Goal: Navigation & Orientation: Find specific page/section

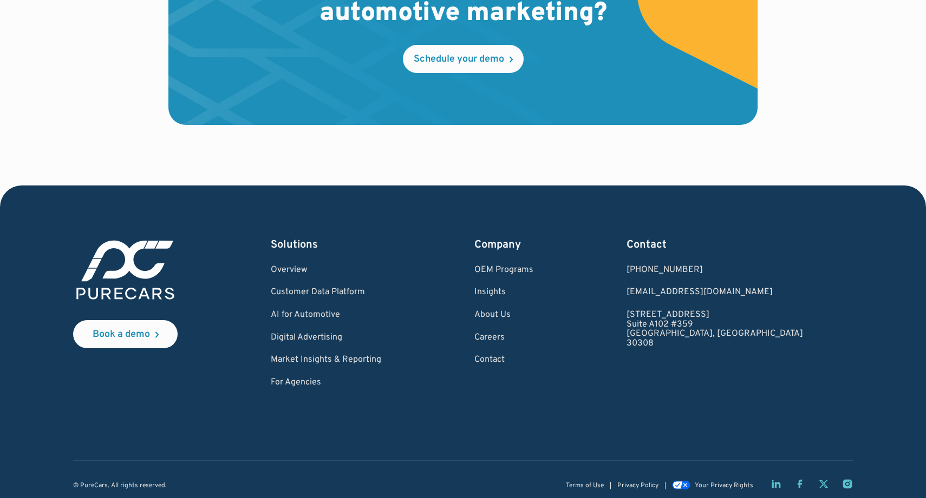
scroll to position [3193, 0]
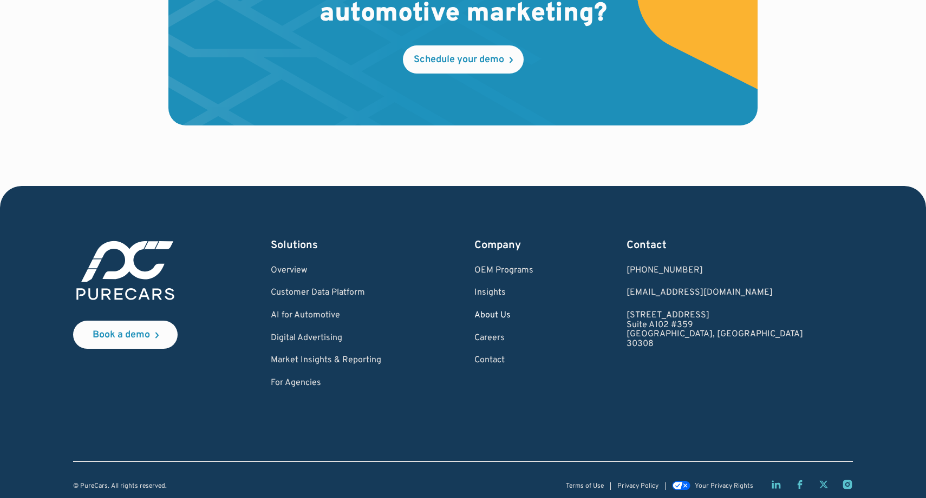
click at [533, 311] on link "About Us" at bounding box center [503, 316] width 59 height 10
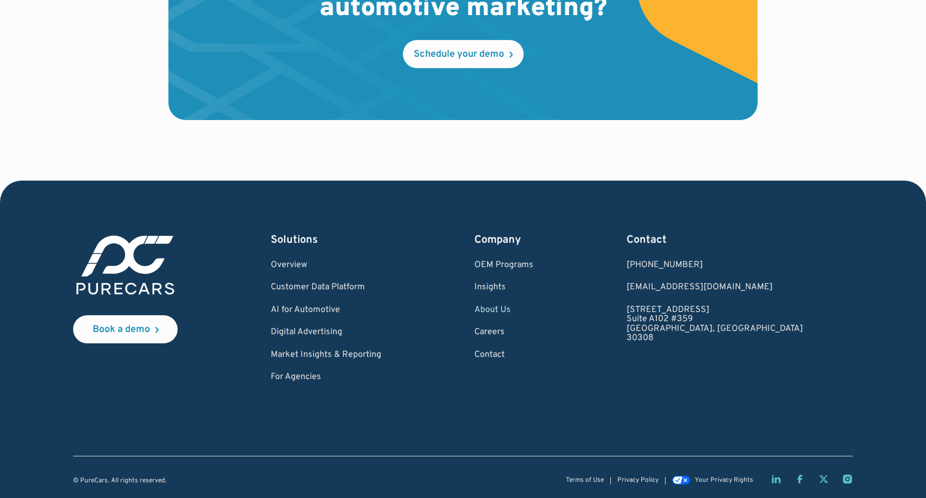
scroll to position [3186, 0]
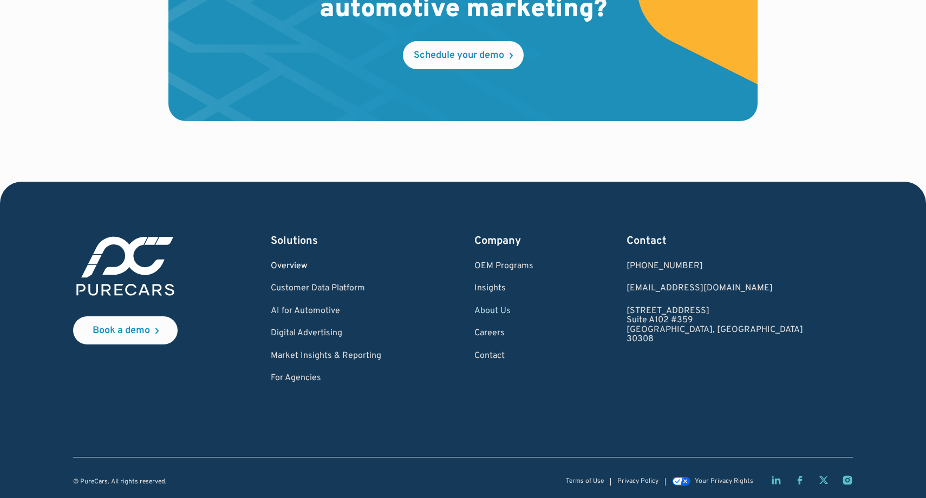
click at [316, 262] on link "Overview" at bounding box center [326, 267] width 110 height 10
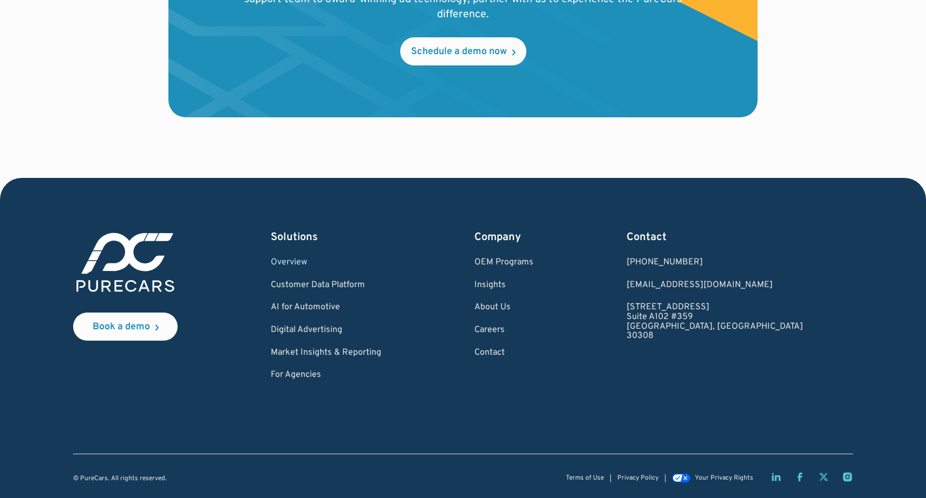
scroll to position [2123, 0]
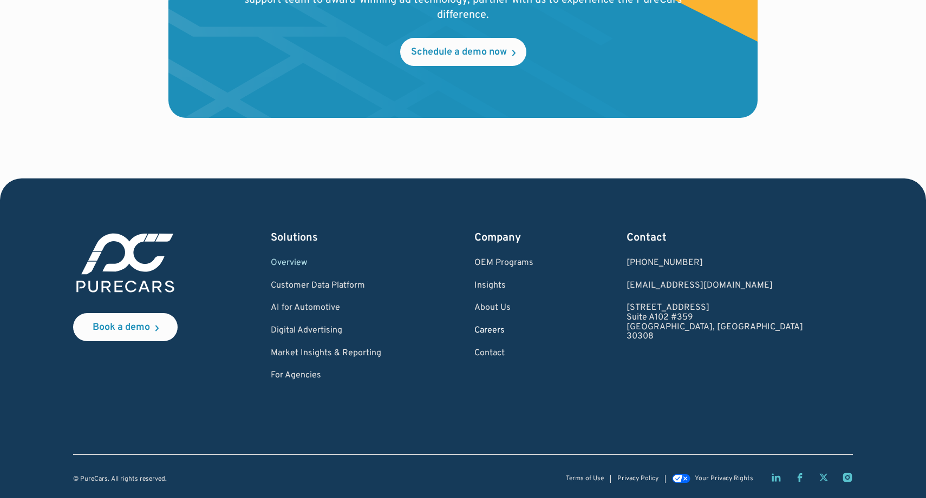
click at [533, 328] on link "Careers" at bounding box center [503, 331] width 59 height 10
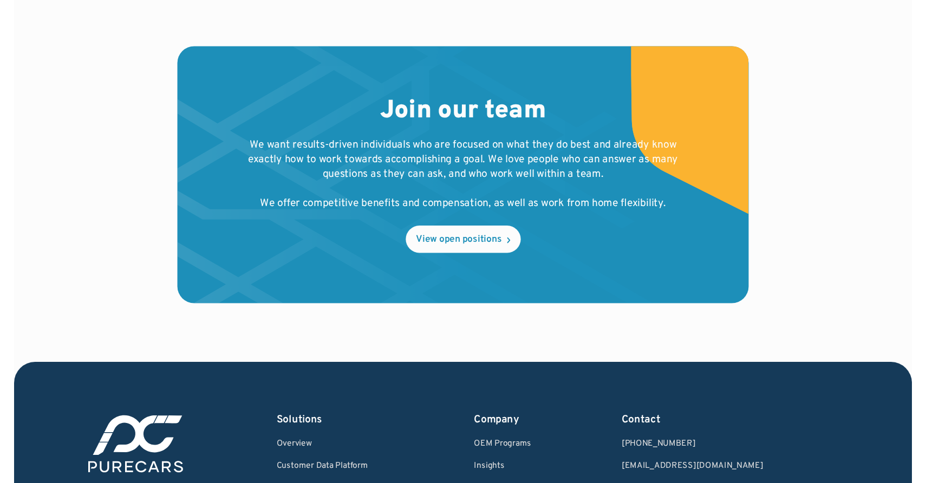
scroll to position [1070, 0]
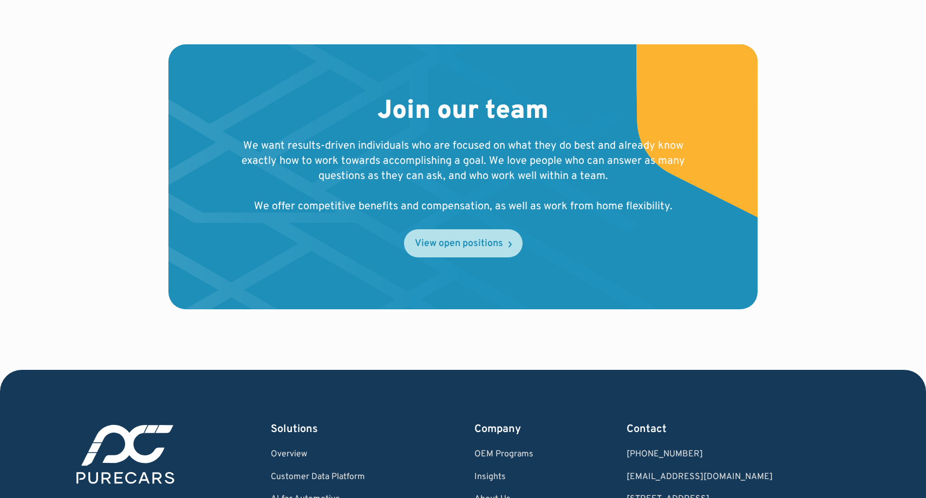
click at [473, 239] on div "View open positions" at bounding box center [459, 244] width 88 height 10
